Goal: Task Accomplishment & Management: Use online tool/utility

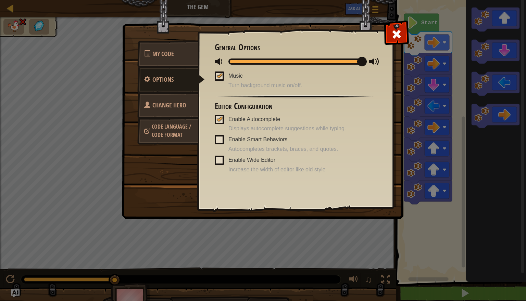
click at [218, 159] on span at bounding box center [219, 160] width 9 height 9
click at [0, 0] on input "Enable Wide Editor" at bounding box center [0, 0] width 0 height 0
click at [219, 141] on span at bounding box center [219, 139] width 9 height 9
click at [0, 0] on input "Enable Smart Behaviors" at bounding box center [0, 0] width 0 height 0
click at [396, 40] on span at bounding box center [396, 34] width 11 height 11
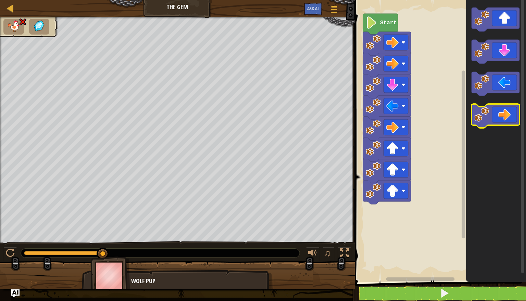
click at [503, 115] on icon "Blockly Workspace" at bounding box center [496, 116] width 48 height 24
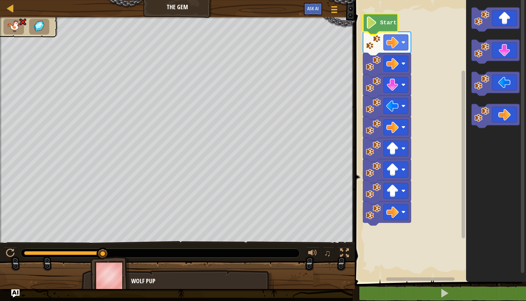
click at [386, 23] on text "Start" at bounding box center [388, 23] width 16 height 6
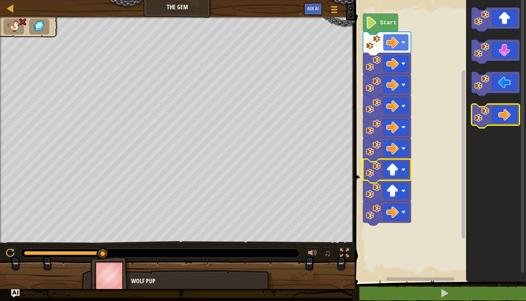
click at [503, 115] on icon "Blockly Workspace" at bounding box center [496, 116] width 48 height 24
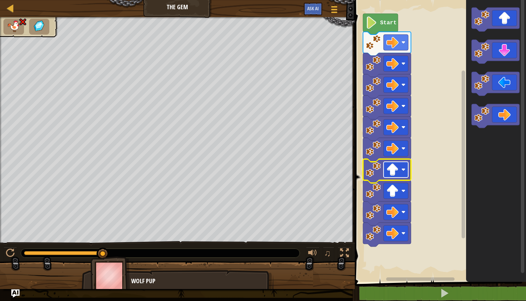
click at [408, 169] on rect "Blockly Workspace" at bounding box center [396, 170] width 25 height 16
click at [384, 22] on text "Start" at bounding box center [388, 23] width 16 height 6
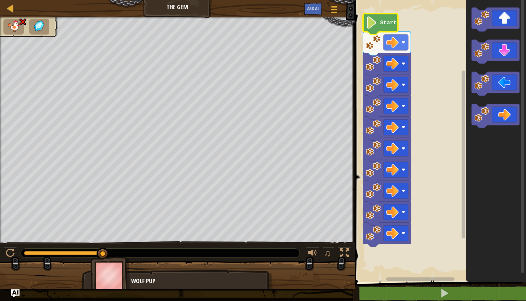
click at [368, 40] on image "Blockly Workspace" at bounding box center [373, 42] width 15 height 15
click at [369, 78] on image "Blockly Workspace" at bounding box center [373, 84] width 15 height 15
click at [373, 68] on image "Blockly Workspace" at bounding box center [373, 63] width 15 height 15
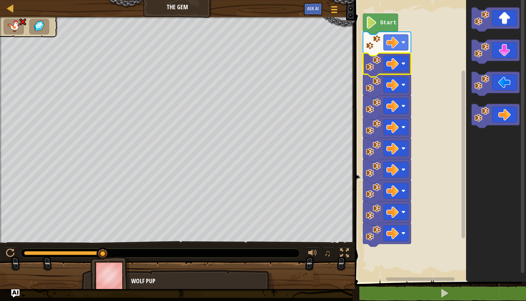
drag, startPoint x: 102, startPoint y: 253, endPoint x: 169, endPoint y: 267, distance: 68.8
click at [169, 267] on div "♫ Wolf Pup" at bounding box center [263, 153] width 526 height 272
click at [399, 44] on g "Blockly Workspace" at bounding box center [396, 43] width 25 height 16
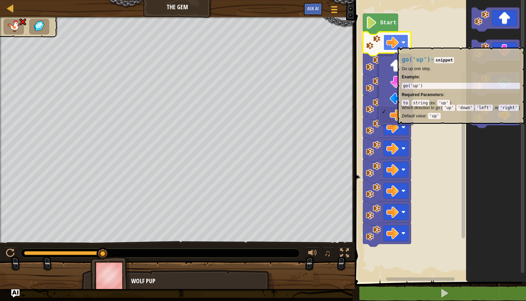
click at [399, 44] on rect "Blockly Workspace" at bounding box center [396, 43] width 25 height 16
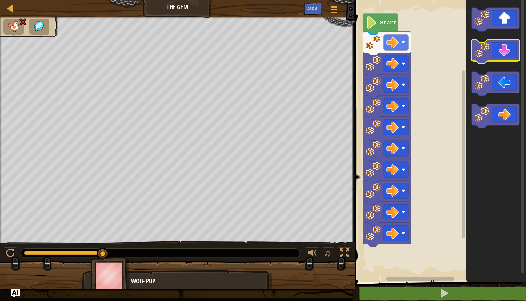
click at [504, 53] on icon "Blockly Workspace" at bounding box center [496, 52] width 48 height 24
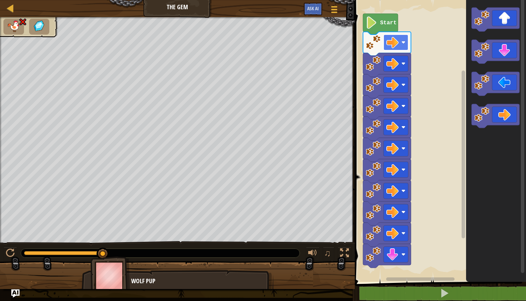
click at [399, 49] on rect "Blockly Workspace" at bounding box center [396, 43] width 25 height 16
click at [391, 40] on image "Blockly Workspace" at bounding box center [392, 42] width 12 height 12
click at [400, 65] on rect "Blockly Workspace" at bounding box center [396, 64] width 25 height 16
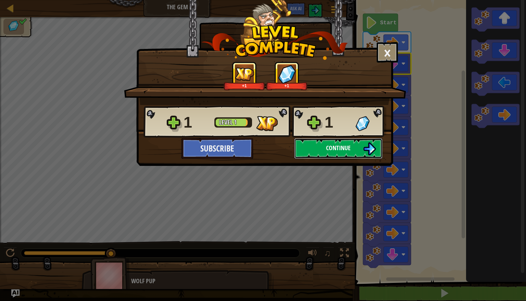
click at [350, 151] on span "Continue" at bounding box center [338, 148] width 25 height 9
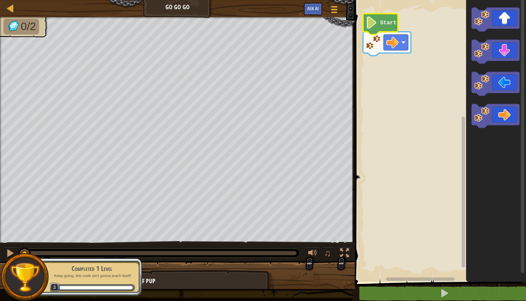
click at [384, 24] on text "Start" at bounding box center [388, 23] width 16 height 6
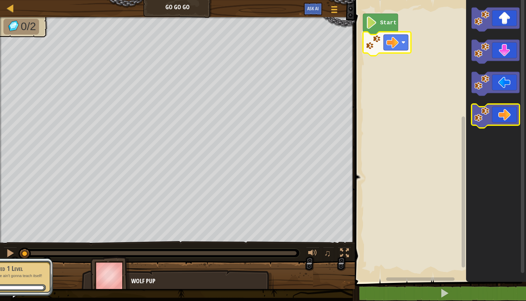
click at [500, 119] on icon "Blockly Workspace" at bounding box center [496, 116] width 48 height 24
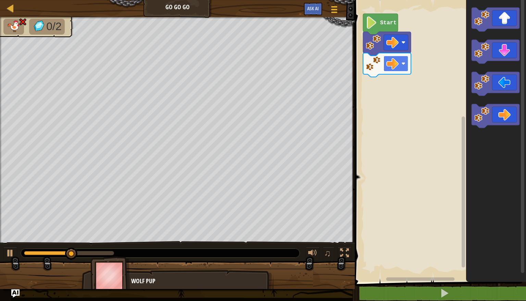
click at [389, 58] on image "Blockly Workspace" at bounding box center [392, 64] width 12 height 12
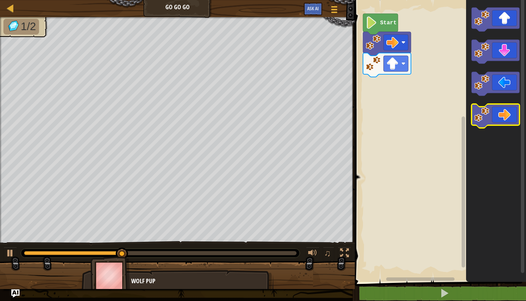
click at [502, 113] on icon "Blockly Workspace" at bounding box center [496, 116] width 48 height 24
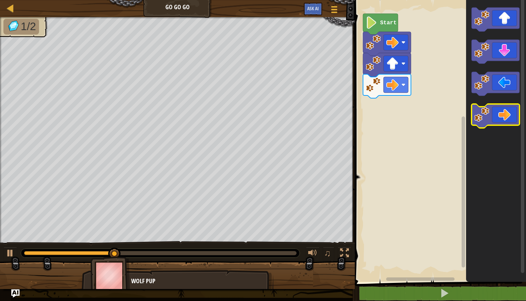
click at [502, 114] on icon "Blockly Workspace" at bounding box center [496, 116] width 48 height 24
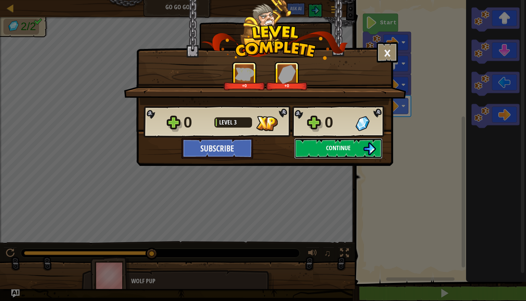
click at [371, 156] on button "Continue" at bounding box center [338, 148] width 88 height 21
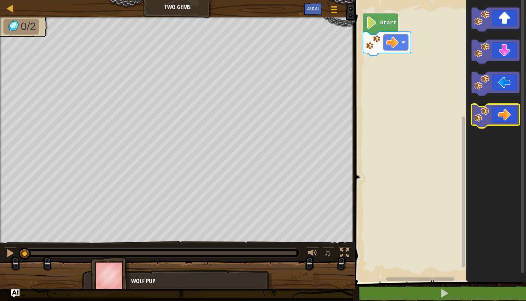
click at [507, 116] on icon "Blockly Workspace" at bounding box center [496, 116] width 48 height 24
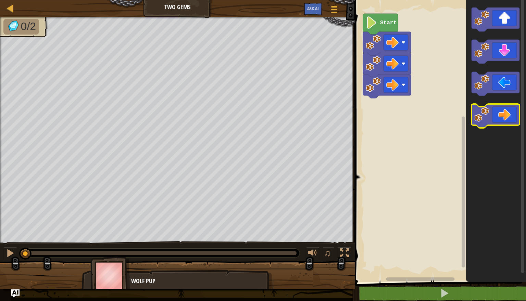
click at [507, 116] on icon "Blockly Workspace" at bounding box center [496, 116] width 48 height 24
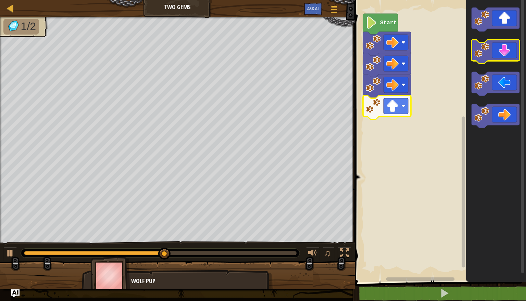
click at [507, 55] on icon "Blockly Workspace" at bounding box center [496, 52] width 48 height 24
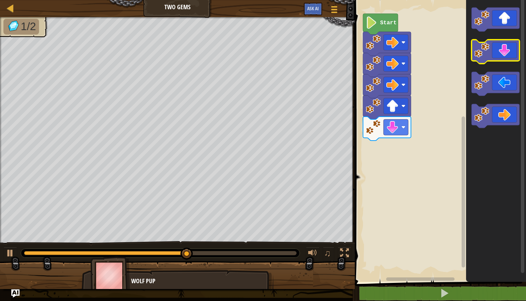
click at [507, 55] on icon "Blockly Workspace" at bounding box center [496, 52] width 48 height 24
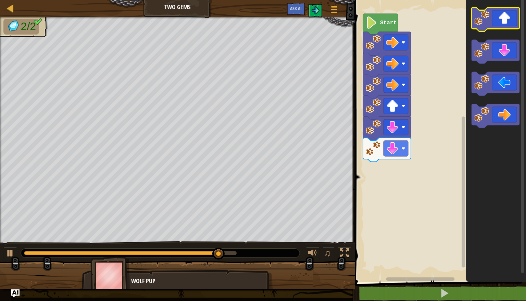
click at [504, 25] on icon "Blockly Workspace" at bounding box center [496, 20] width 48 height 24
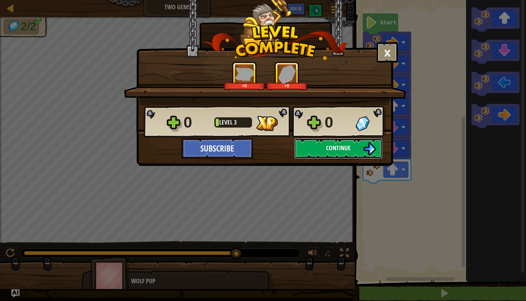
click at [377, 153] on button "Continue" at bounding box center [338, 148] width 88 height 21
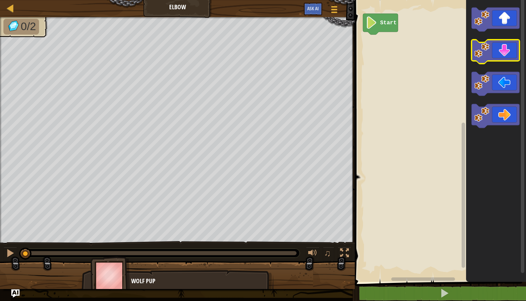
click at [501, 51] on icon "Blockly Workspace" at bounding box center [496, 52] width 48 height 24
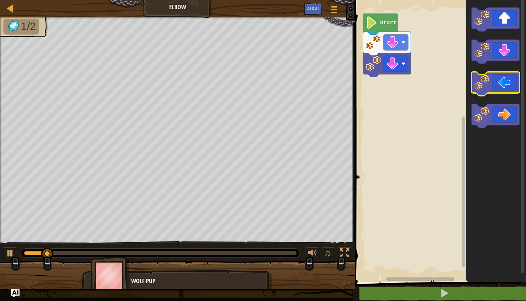
click at [513, 88] on icon "Blockly Workspace" at bounding box center [496, 84] width 48 height 24
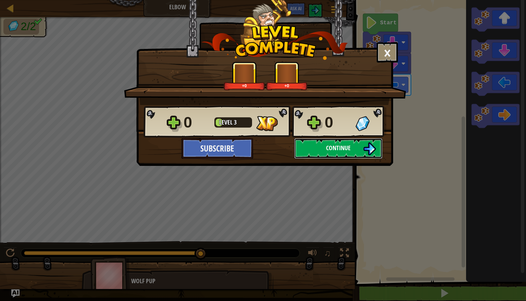
click at [370, 151] on img at bounding box center [369, 148] width 13 height 13
